Goal: Task Accomplishment & Management: Manage account settings

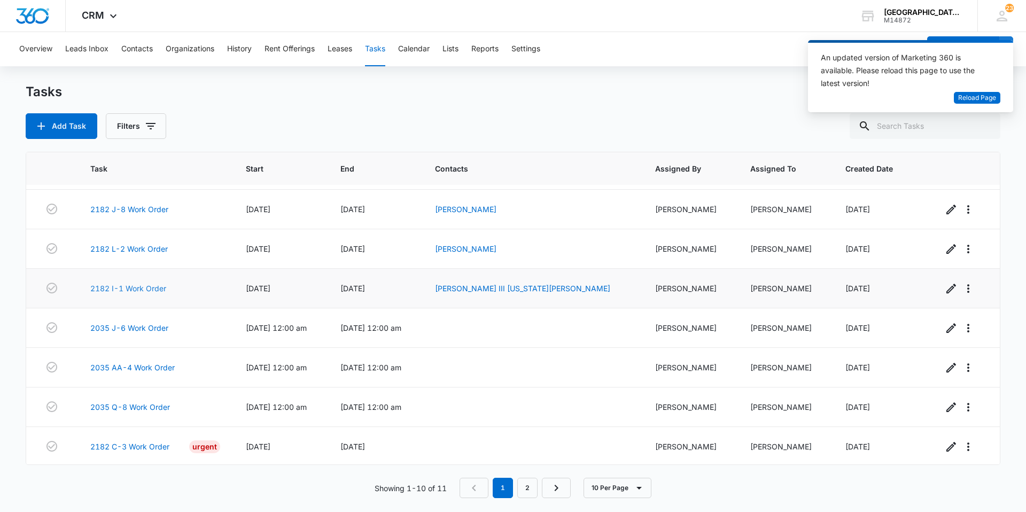
scroll to position [116, 0]
click at [136, 285] on link "2182 I-1 Work Order" at bounding box center [128, 286] width 76 height 11
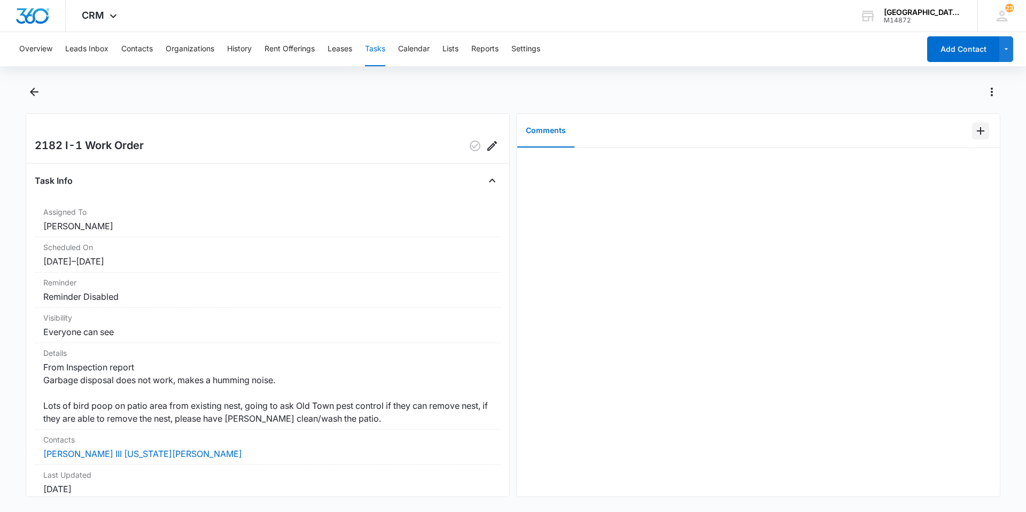
click at [974, 126] on icon "Add Comment" at bounding box center [980, 131] width 13 height 13
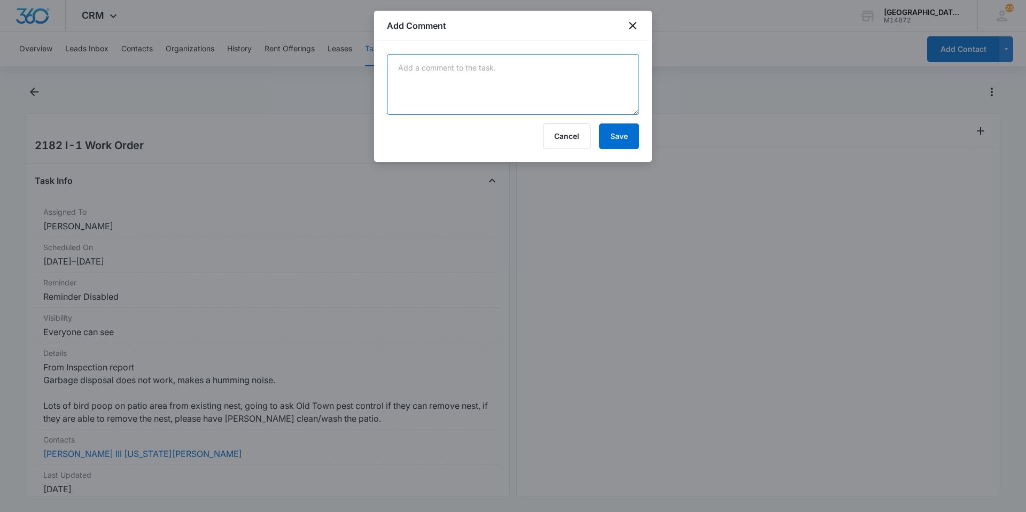
click at [456, 81] on textarea at bounding box center [513, 84] width 252 height 61
type textarea "Disregard disposal, tenant emailed stating the disposal is now working and apol…"
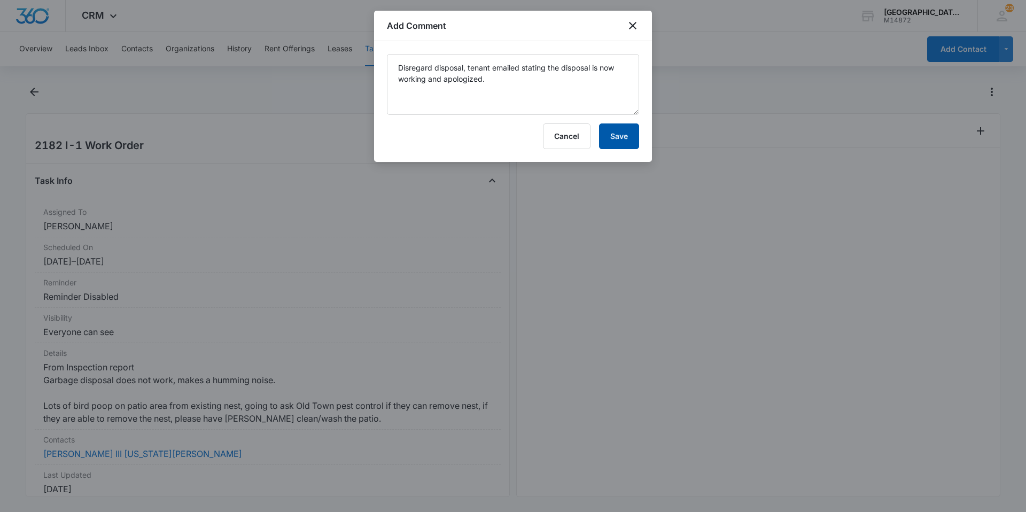
click at [621, 129] on button "Save" at bounding box center [619, 136] width 40 height 26
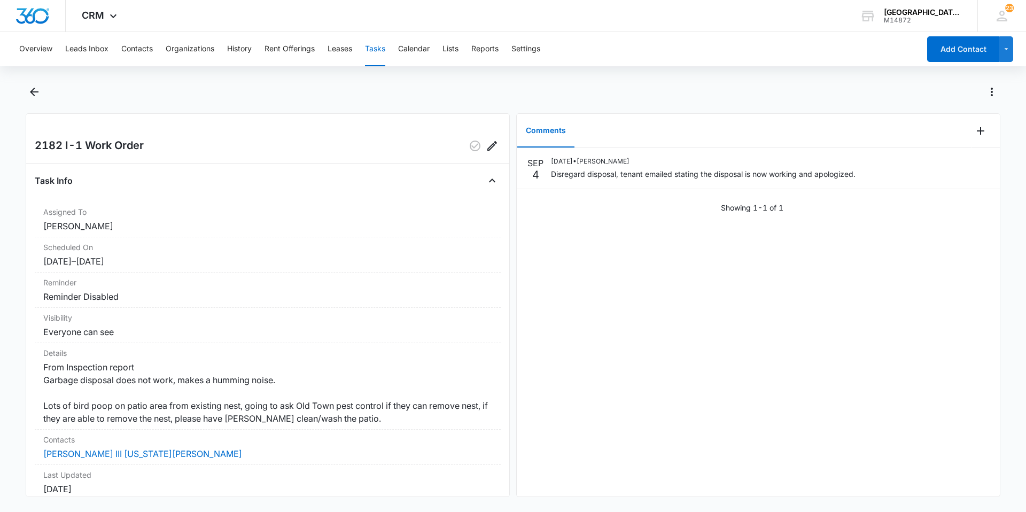
click at [37, 102] on div at bounding box center [513, 98] width 975 height 30
click at [32, 88] on icon "Back" at bounding box center [34, 92] width 13 height 13
